Goal: Navigation & Orientation: Find specific page/section

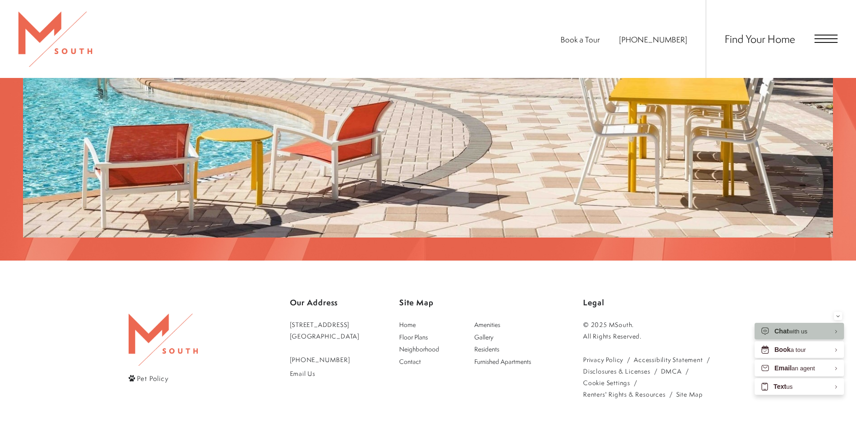
scroll to position [1910, 0]
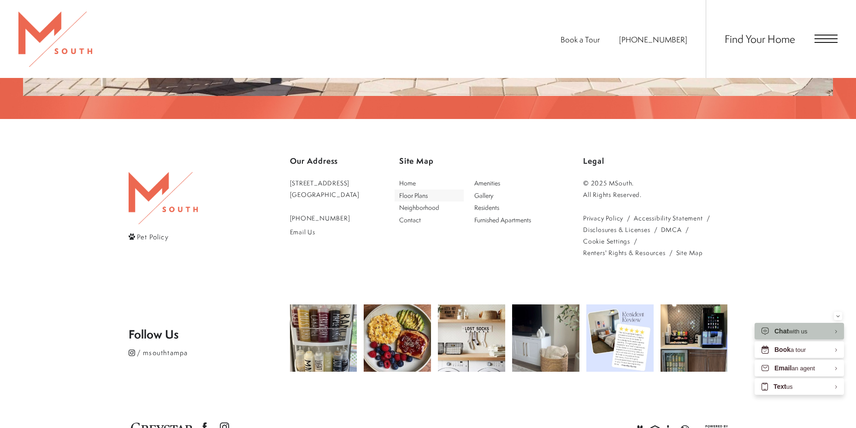
click at [413, 191] on span "Floor Plans" at bounding box center [413, 195] width 29 height 9
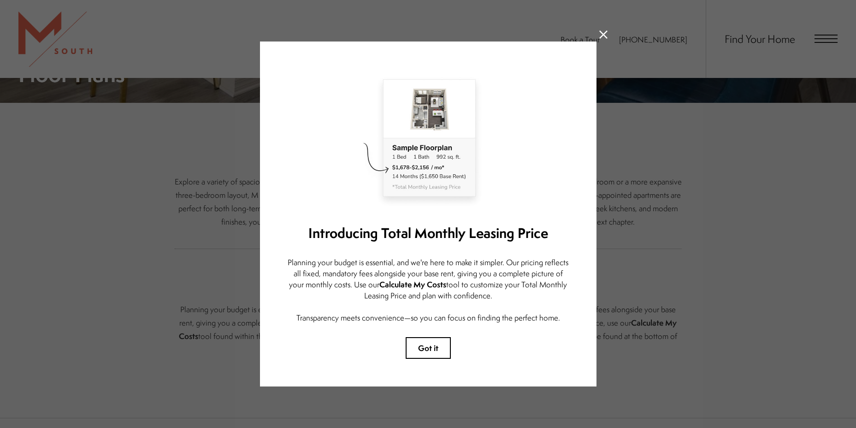
scroll to position [415, 0]
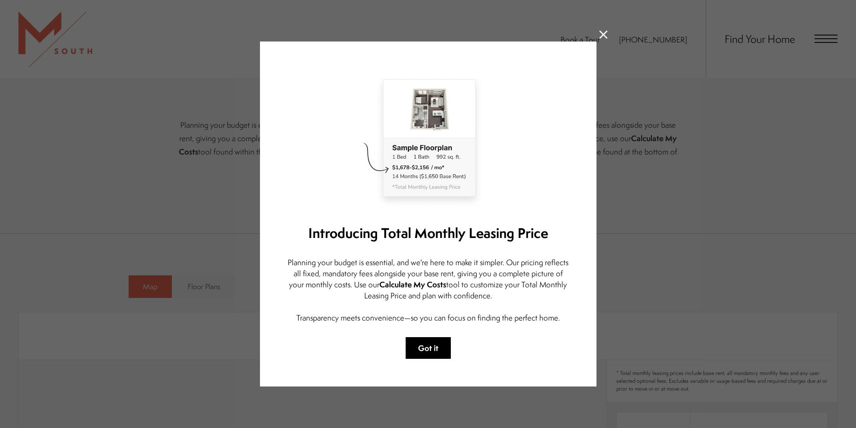
click at [435, 351] on button "Got it" at bounding box center [428, 348] width 45 height 22
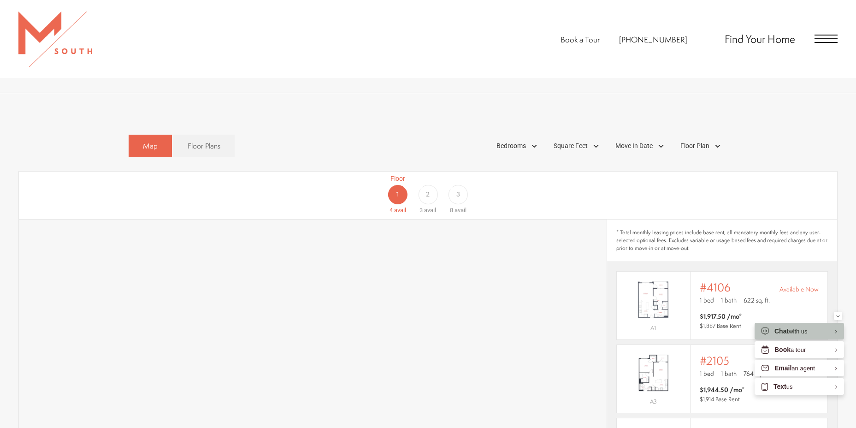
scroll to position [553, 0]
click at [438, 186] on div "Floor 2 3 avail" at bounding box center [428, 196] width 30 height 41
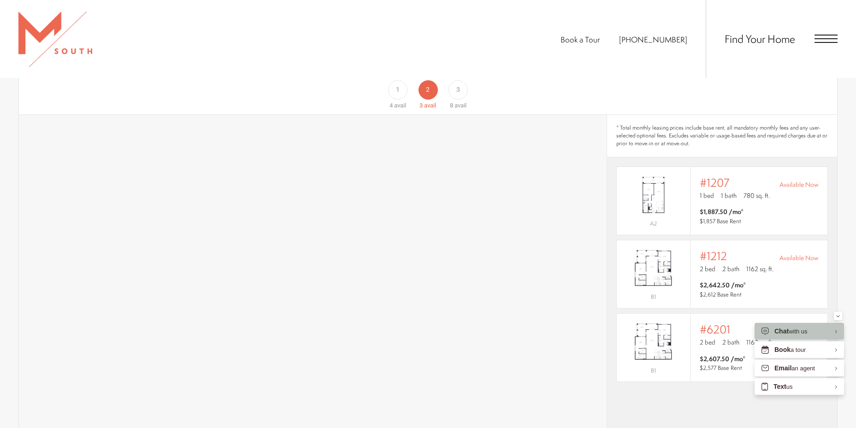
scroll to position [646, 0]
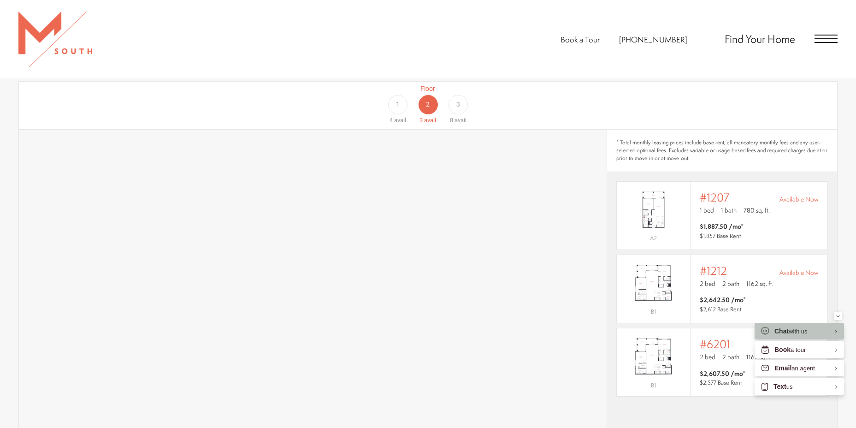
click at [465, 95] on div "3" at bounding box center [458, 104] width 19 height 19
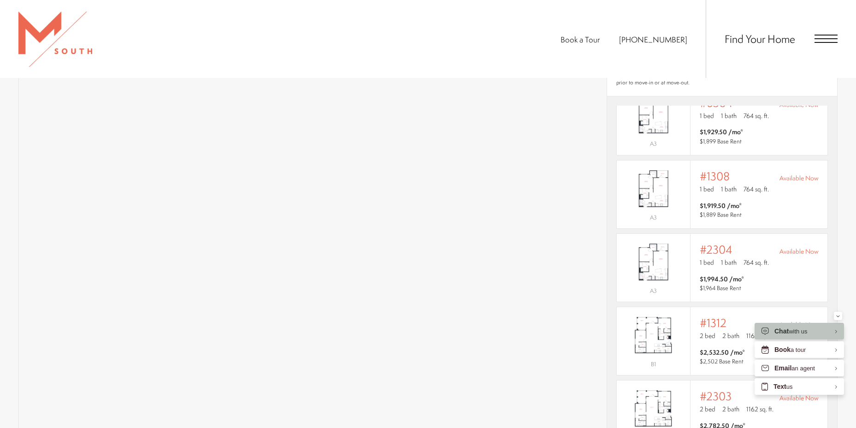
scroll to position [738, 0]
